Goal: Information Seeking & Learning: Learn about a topic

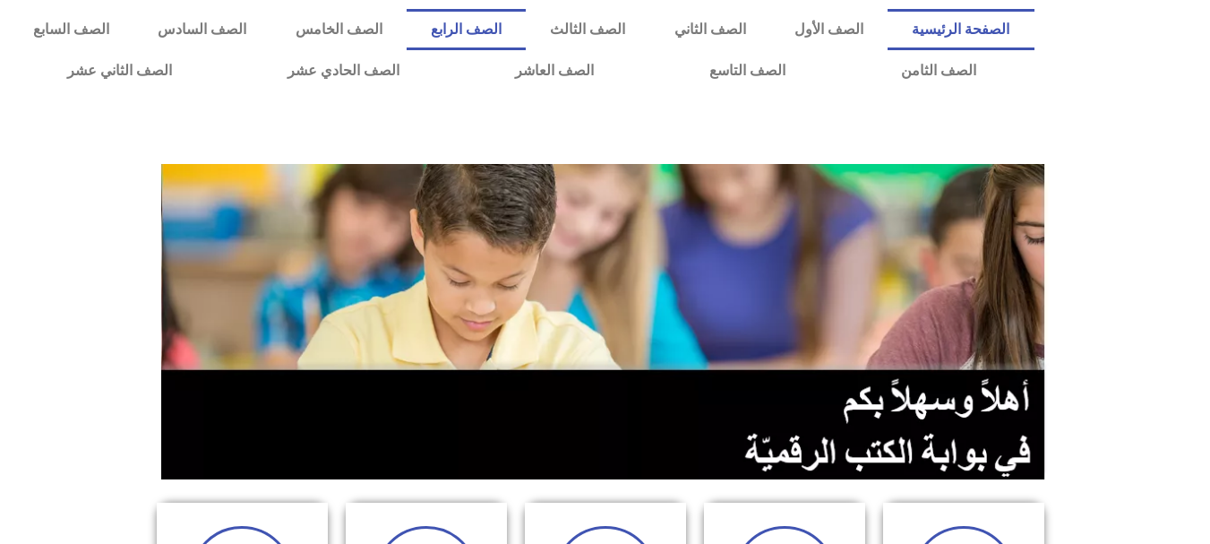
click at [526, 22] on link "الصف الرابع" at bounding box center [466, 29] width 119 height 41
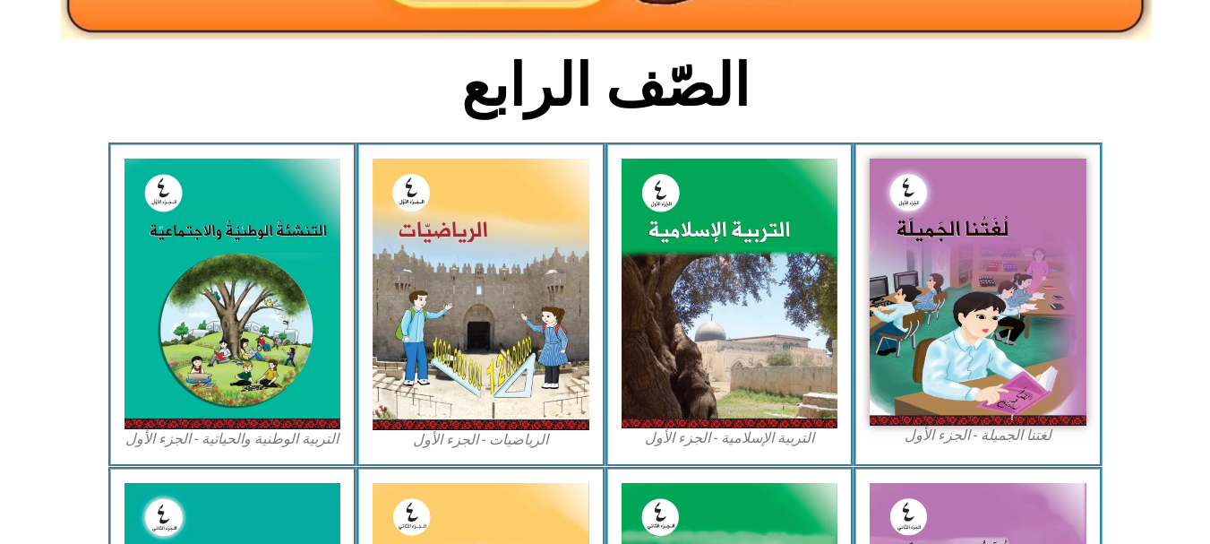
scroll to position [419, 0]
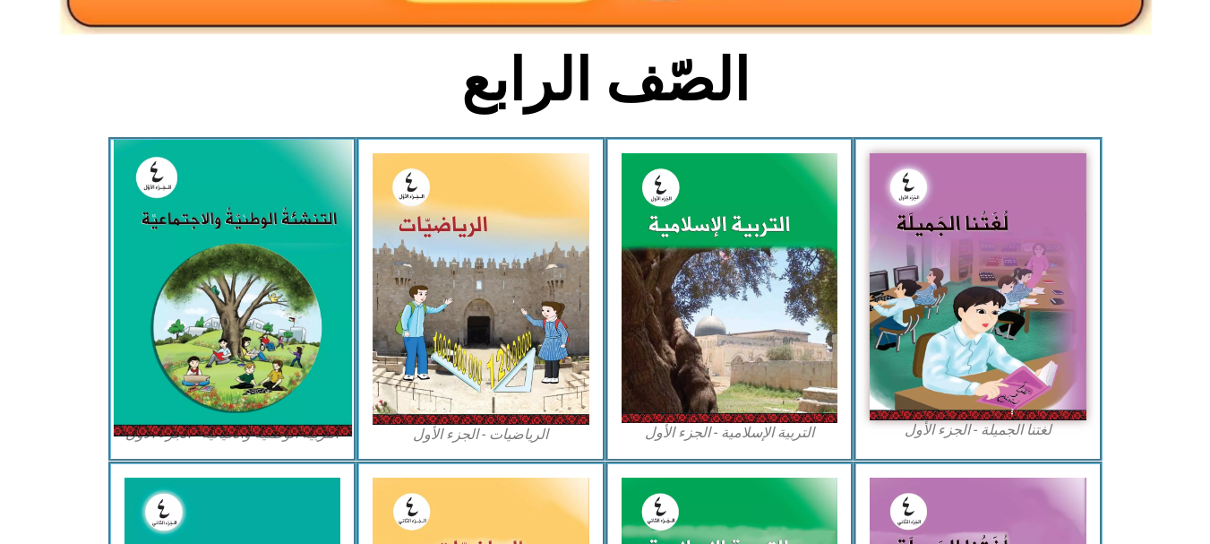
click at [318, 327] on img at bounding box center [232, 288] width 238 height 297
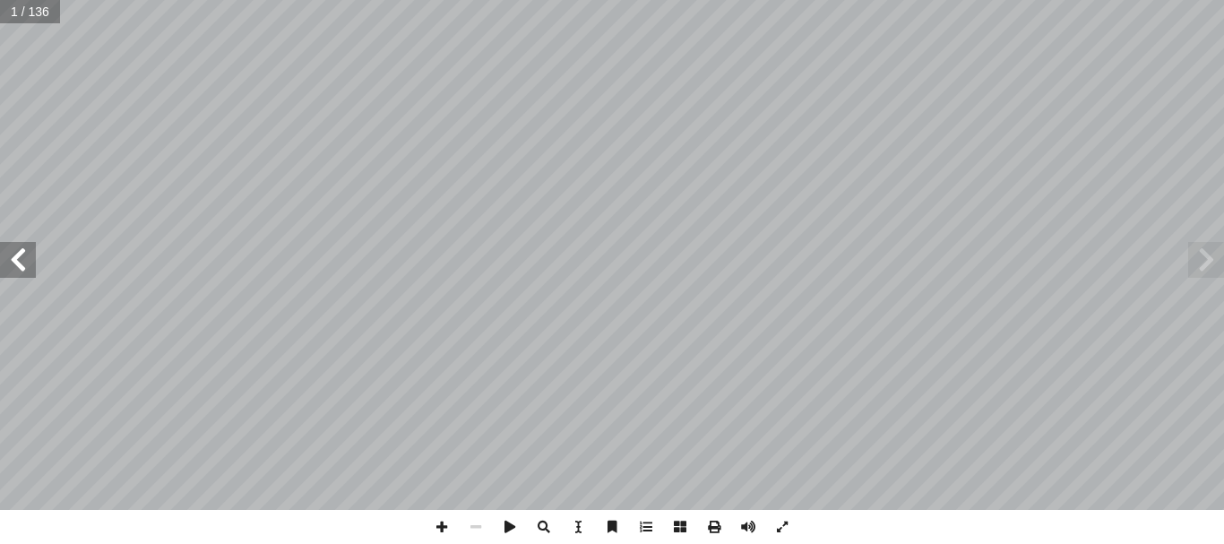
click at [22, 267] on span at bounding box center [18, 260] width 36 height 36
click at [21, 276] on span at bounding box center [18, 260] width 36 height 36
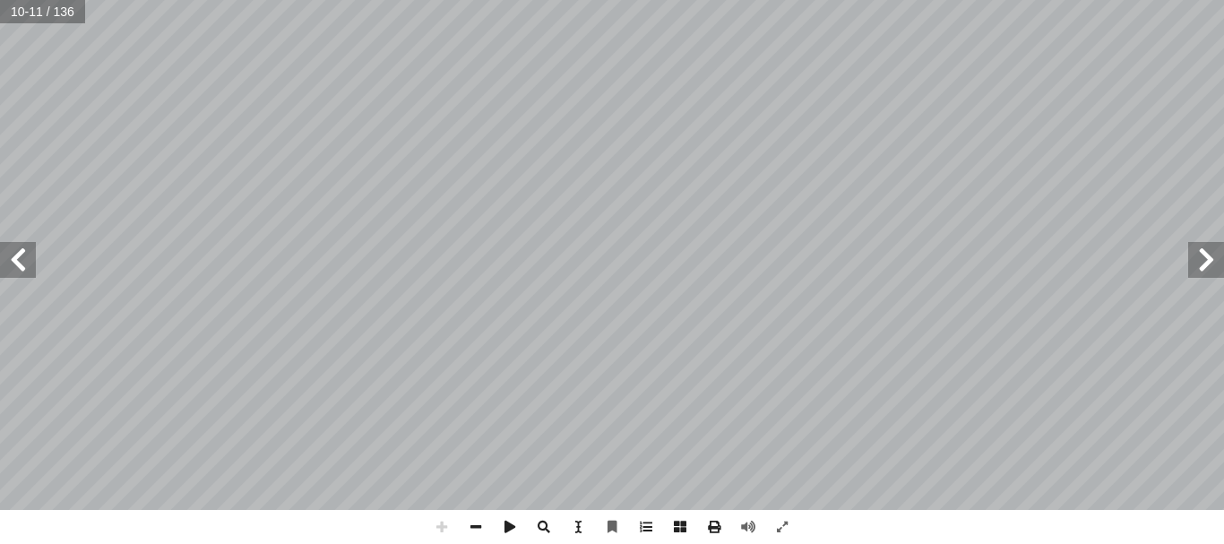
click at [603, 163] on html "الصفحة الرئيسية الصف الأول الصف الثاني الصف الثالث الصف الرابع الصف الخامس الصف…" at bounding box center [612, 81] width 1224 height 163
click at [440, 523] on span at bounding box center [442, 527] width 34 height 34
click at [479, 514] on span at bounding box center [476, 527] width 34 height 34
click at [21, 264] on span at bounding box center [18, 260] width 36 height 36
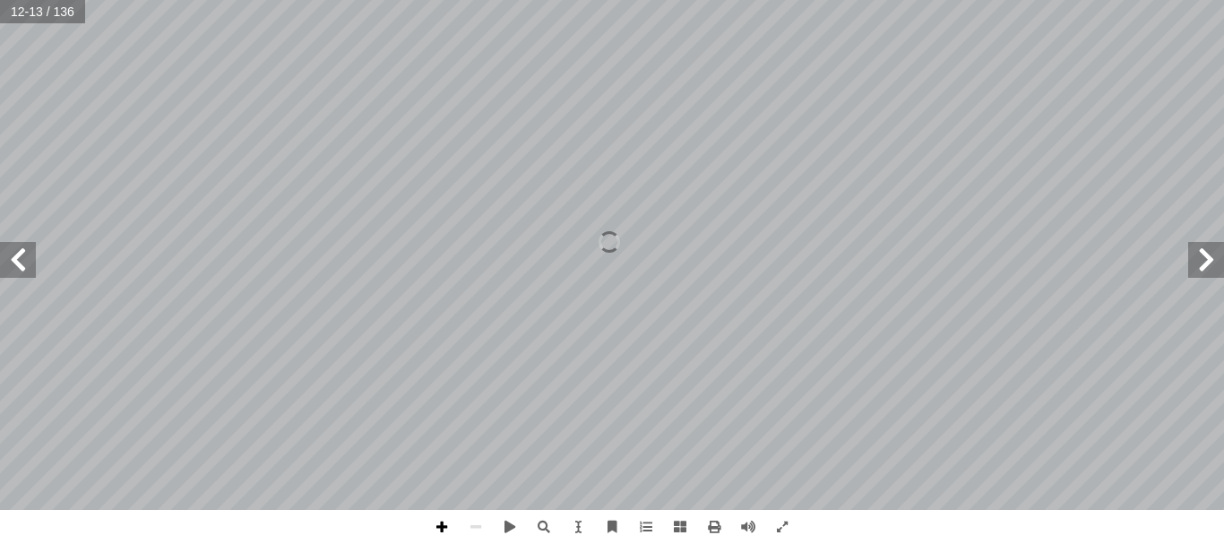
click at [437, 522] on span at bounding box center [442, 527] width 34 height 34
drag, startPoint x: 437, startPoint y: 522, endPoint x: 378, endPoint y: 579, distance: 81.7
click at [378, 163] on html "الصفحة الرئيسية الصف الأول الصف الثاني الصف الثالث الصف الرابع الصف الخامس الصف…" at bounding box center [612, 81] width 1224 height 163
click at [606, 163] on html "الصفحة الرئيسية الصف الأول الصف الثاني الصف الثالث الصف الرابع الصف الخامس الصف…" at bounding box center [612, 81] width 1224 height 163
click at [536, 537] on div "ْ واستخلص ِ ين َ ي ِ التال ِ ن ْ ي َ المقال ِ ، ناقش َ ك ِ مجموعت َ ضمن نشاط )ҭ…" at bounding box center [612, 272] width 1224 height 544
